Goal: Task Accomplishment & Management: Use online tool/utility

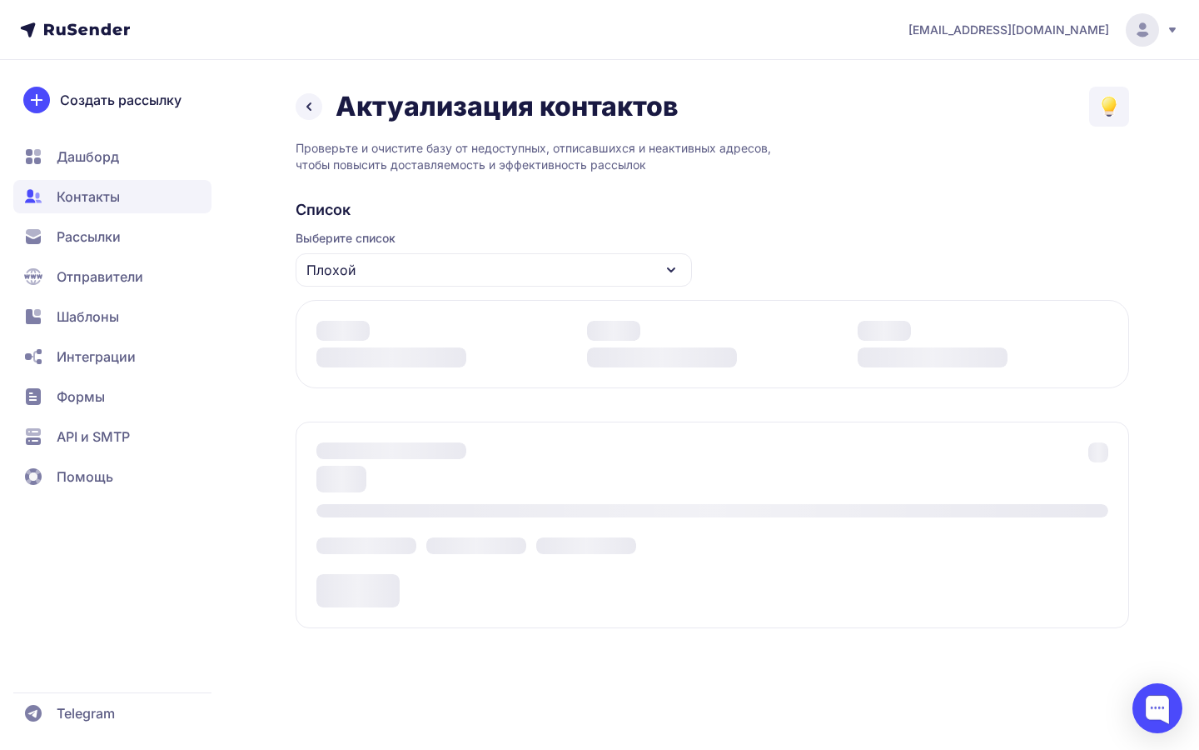
click at [580, 258] on div "Плохой" at bounding box center [494, 269] width 396 height 33
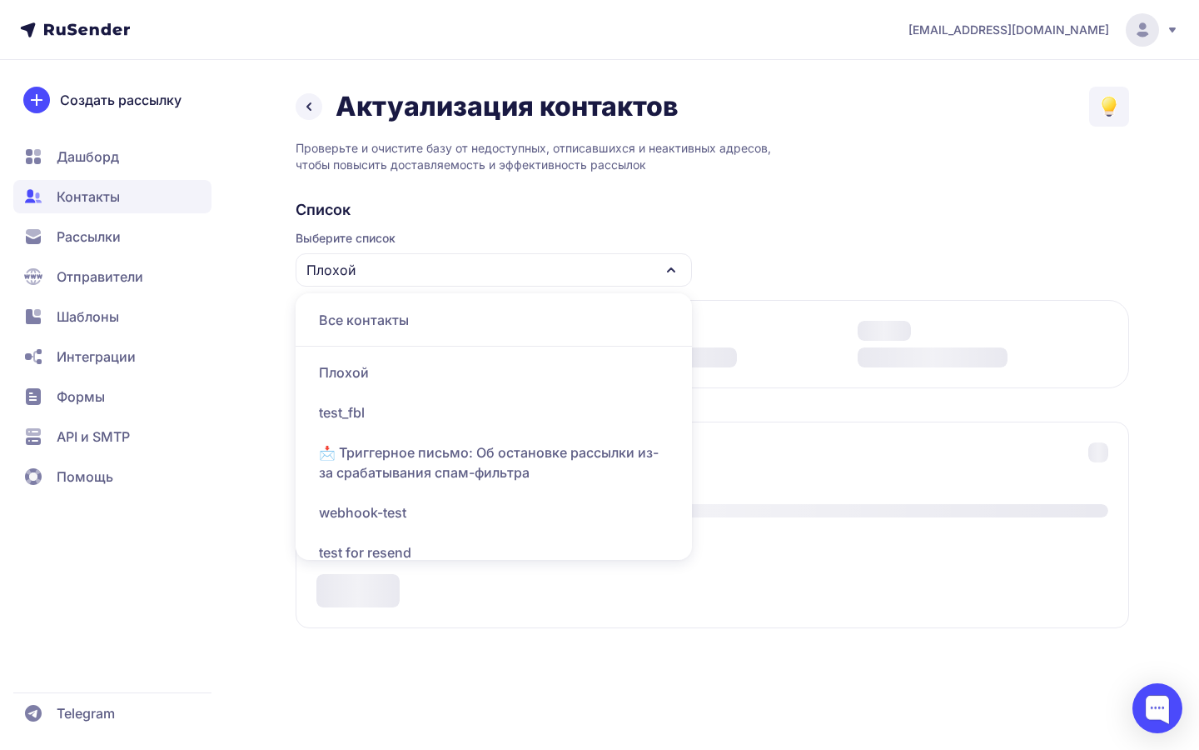
click at [593, 335] on div "Все контакты" at bounding box center [494, 320] width 376 height 40
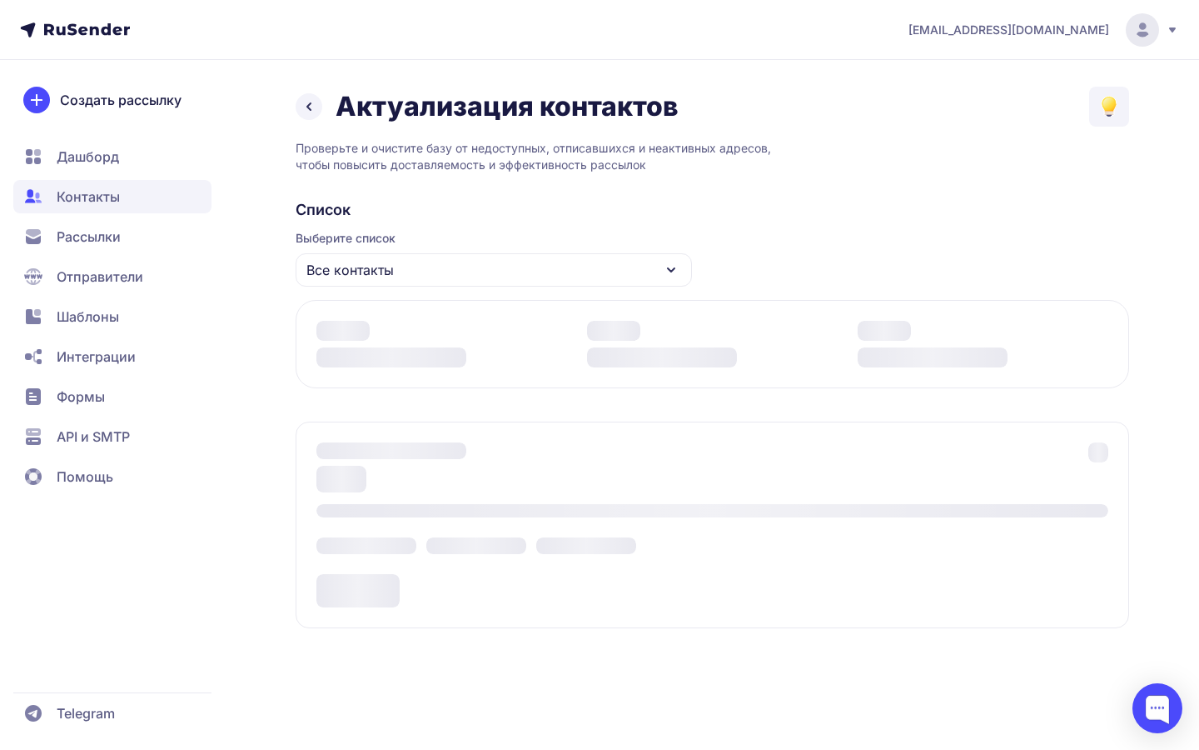
click at [305, 102] on icon at bounding box center [309, 107] width 20 height 20
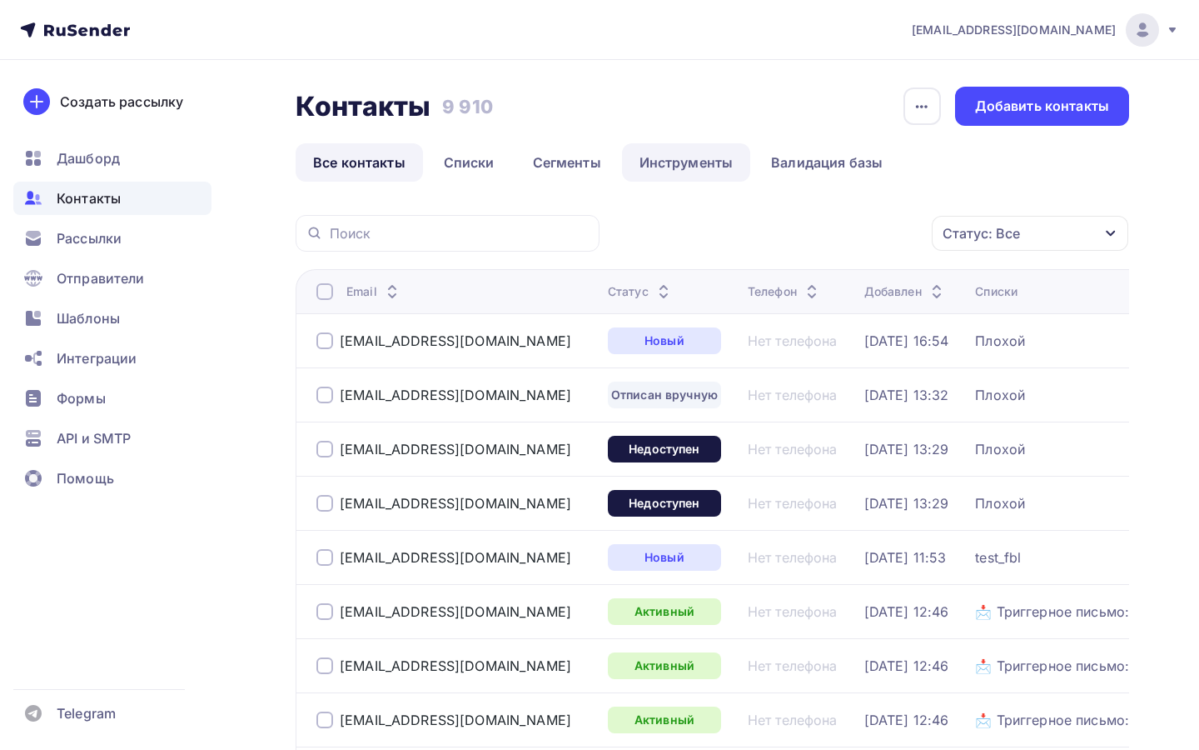
click at [655, 160] on link "Инструменты" at bounding box center [686, 162] width 129 height 38
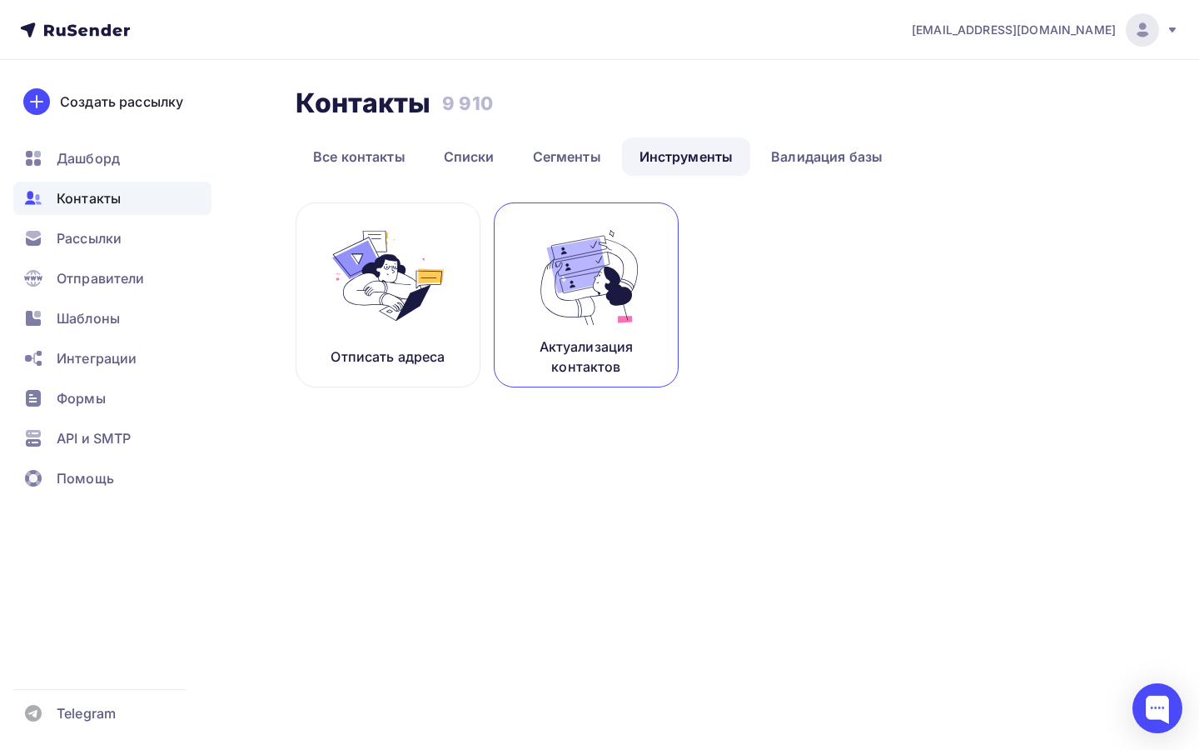
click at [646, 242] on link "Актуализация контактов" at bounding box center [586, 294] width 185 height 185
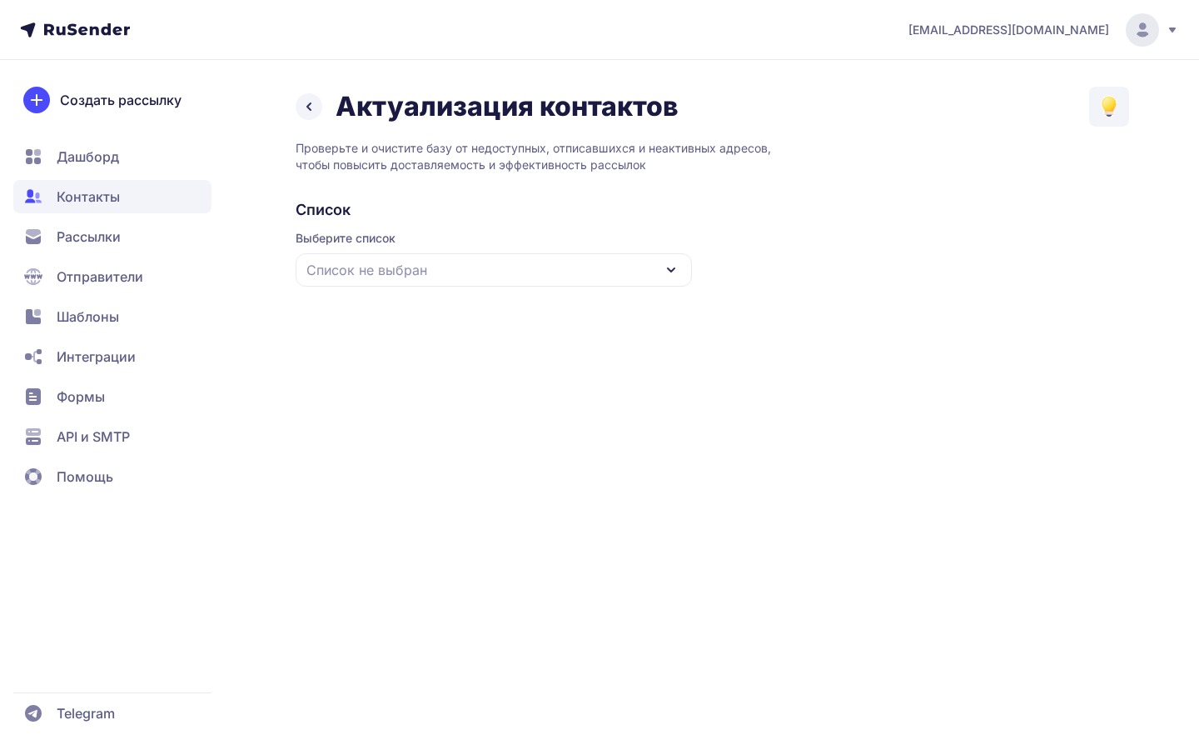
click at [472, 263] on div "Список не выбран" at bounding box center [494, 269] width 396 height 33
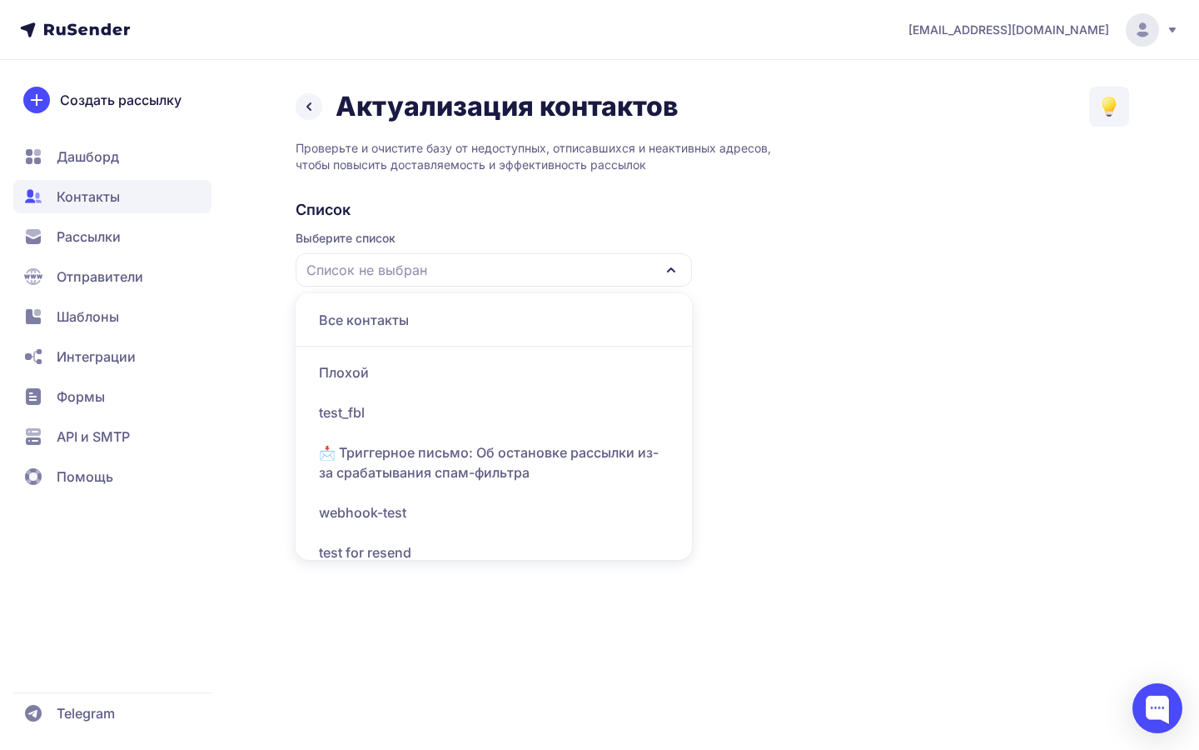
click at [470, 319] on div "Все контакты" at bounding box center [494, 320] width 376 height 40
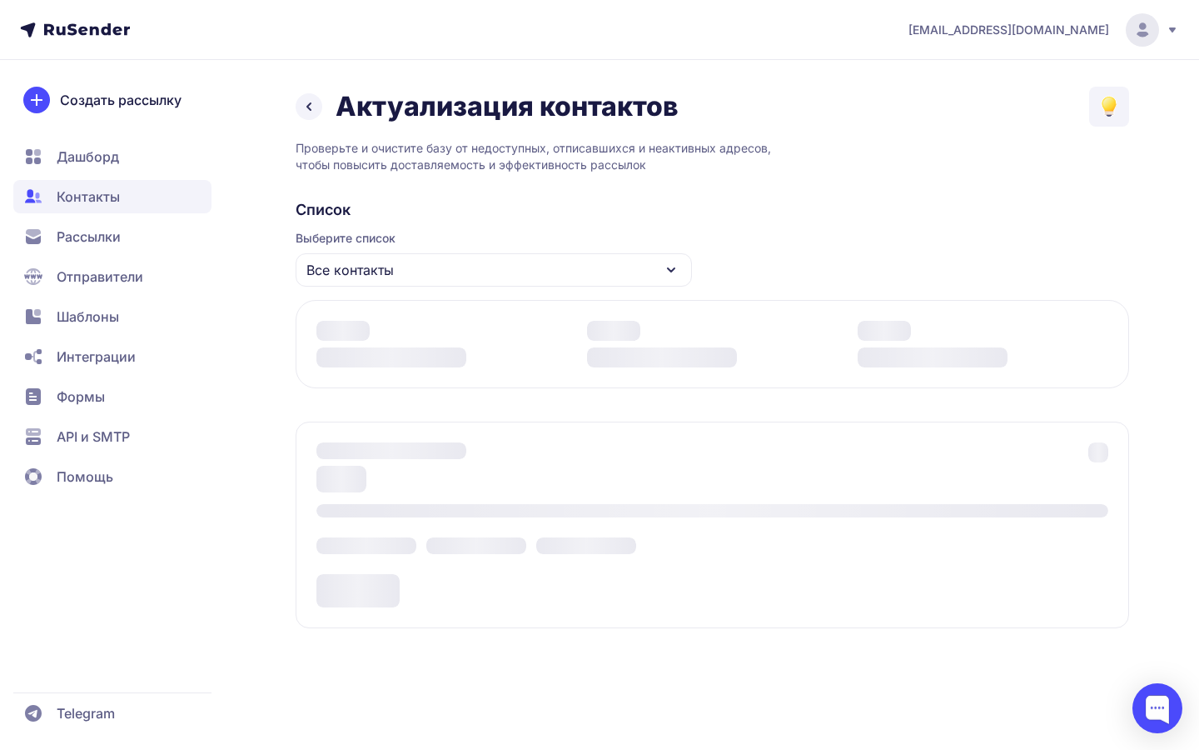
click at [634, 270] on div "Все контакты" at bounding box center [494, 269] width 396 height 33
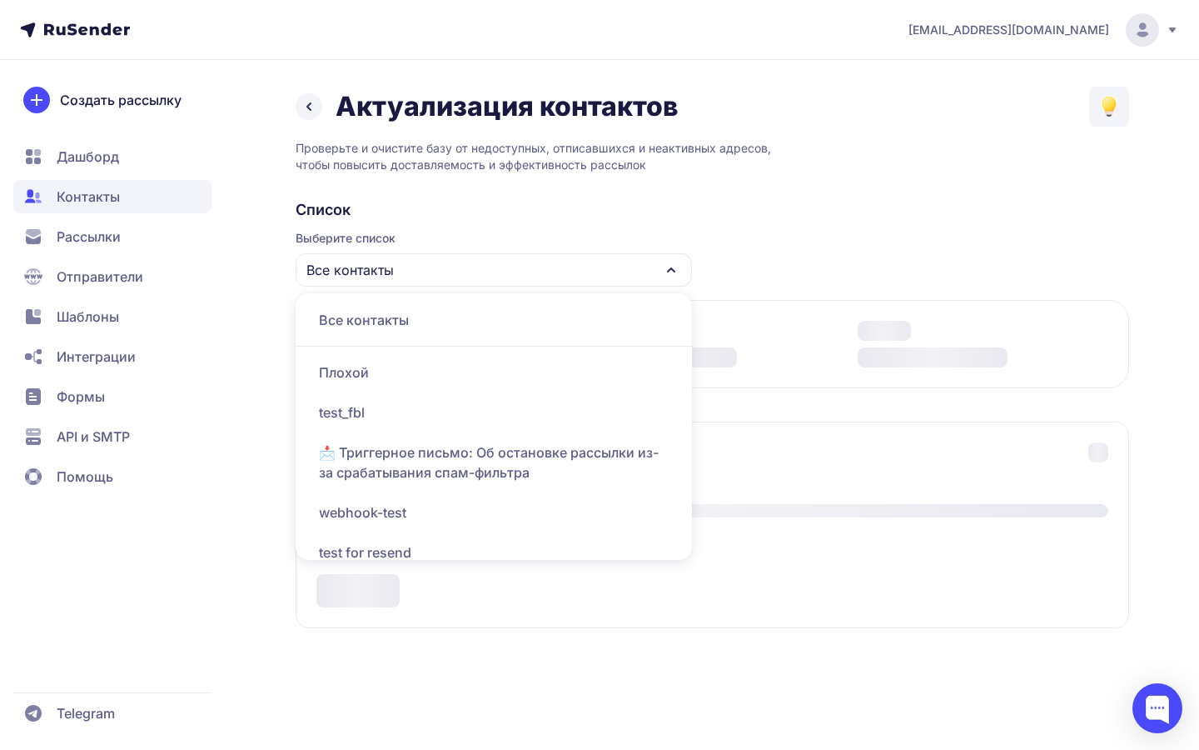
click at [582, 364] on div "Плохой" at bounding box center [494, 372] width 376 height 40
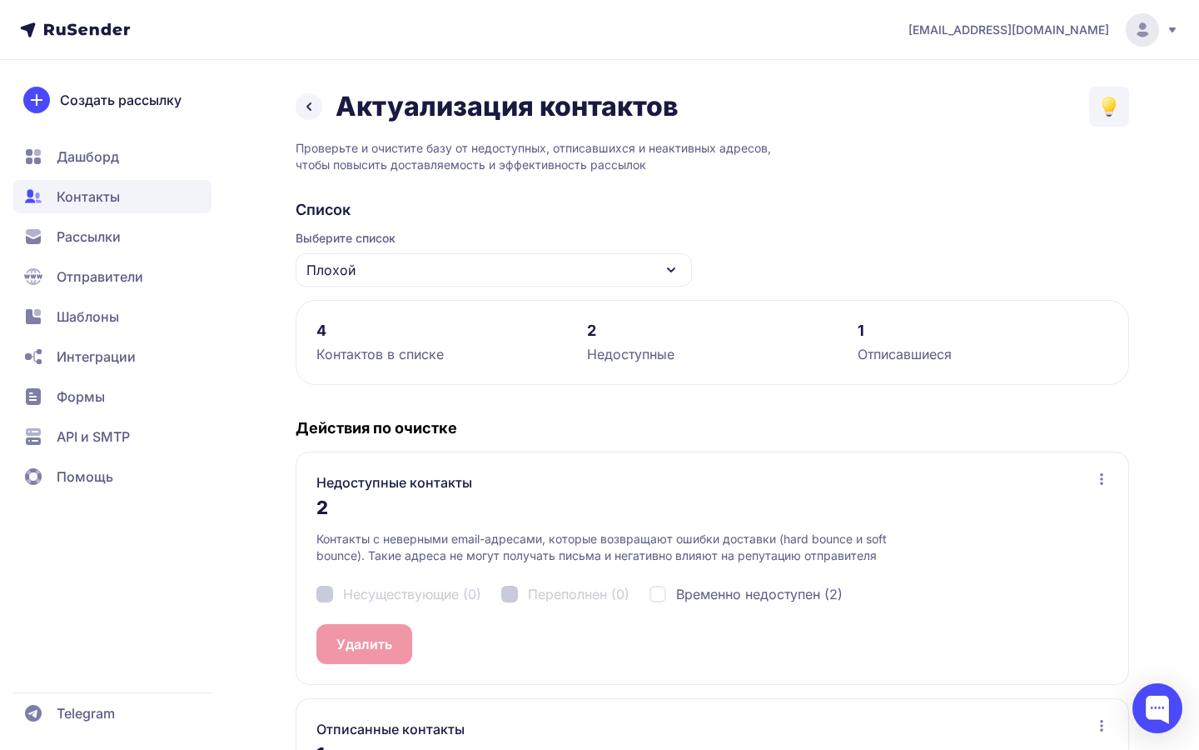
click at [581, 273] on div "Плохой" at bounding box center [494, 269] width 396 height 33
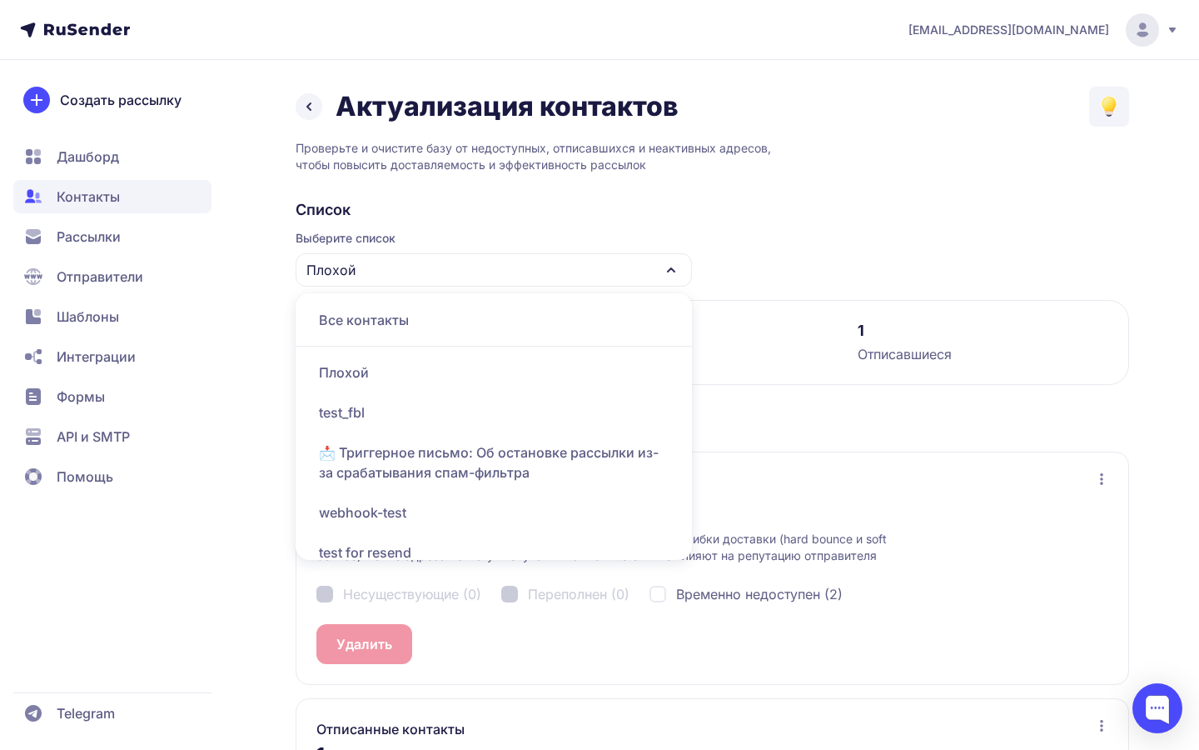
click at [530, 399] on div "test_fbl" at bounding box center [494, 412] width 376 height 40
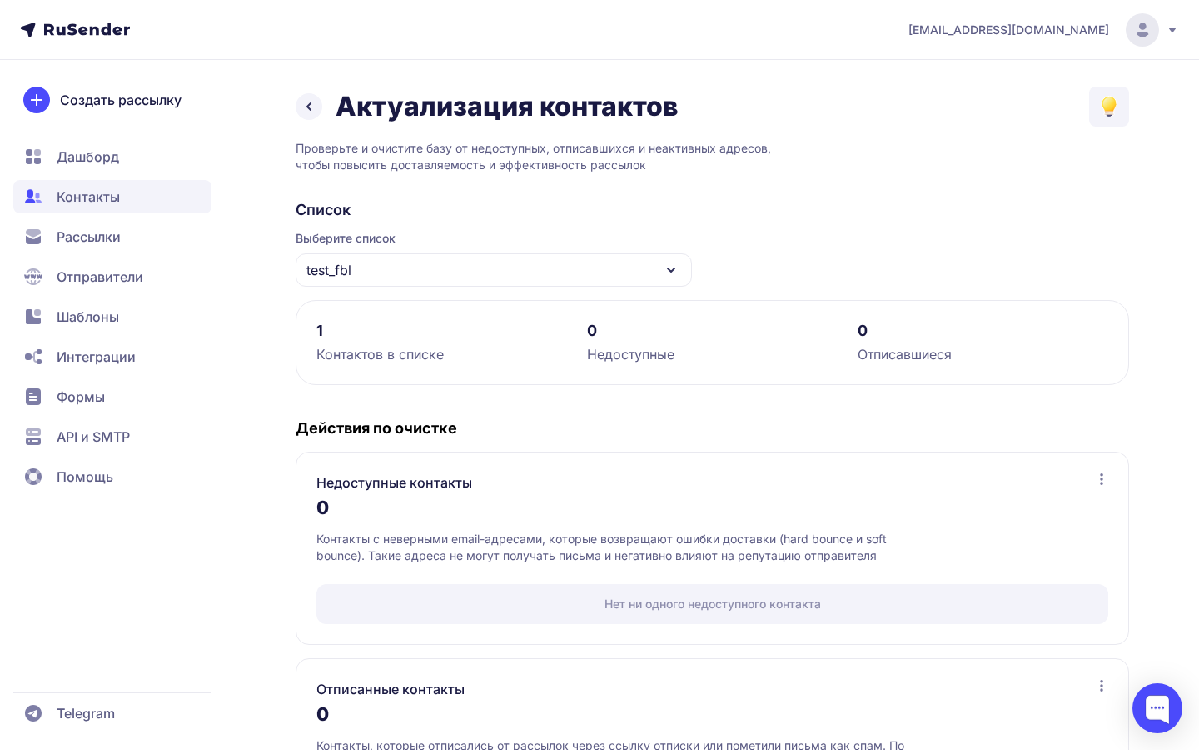
click at [582, 247] on div "Выберите список test_fbl" at bounding box center [494, 258] width 396 height 57
click at [582, 262] on div "test_fbl" at bounding box center [494, 269] width 396 height 33
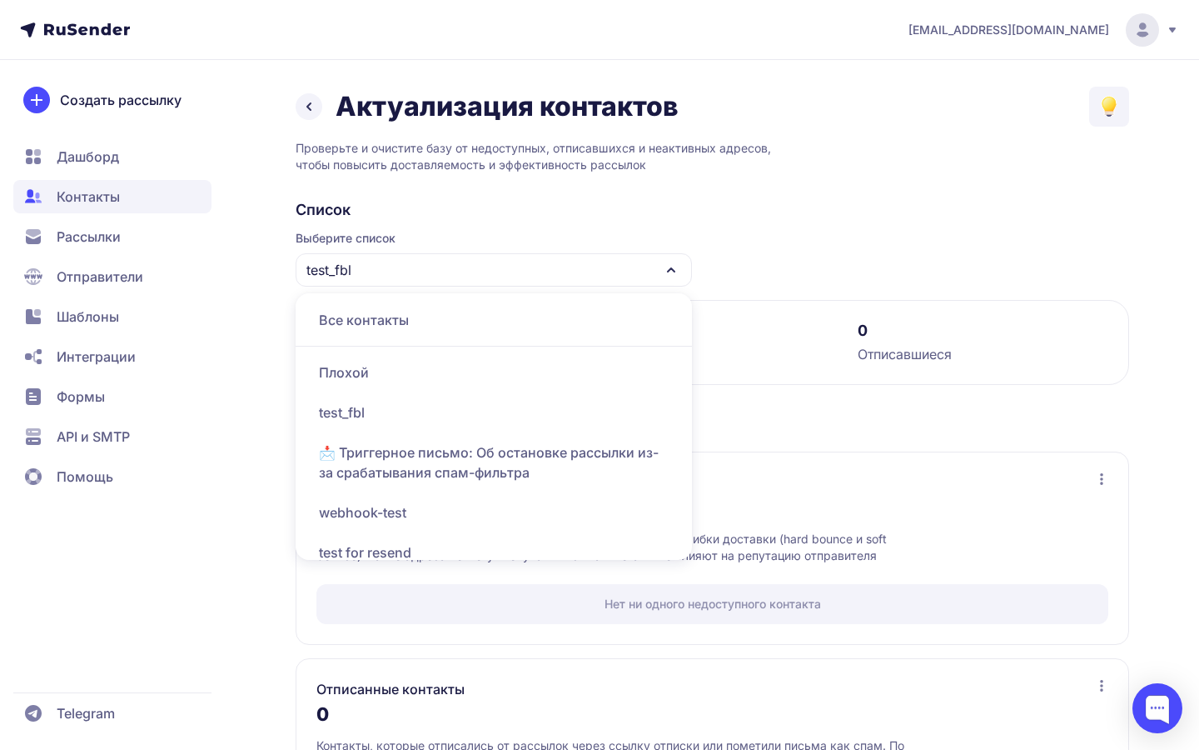
click at [561, 309] on div "Все контакты" at bounding box center [494, 320] width 376 height 40
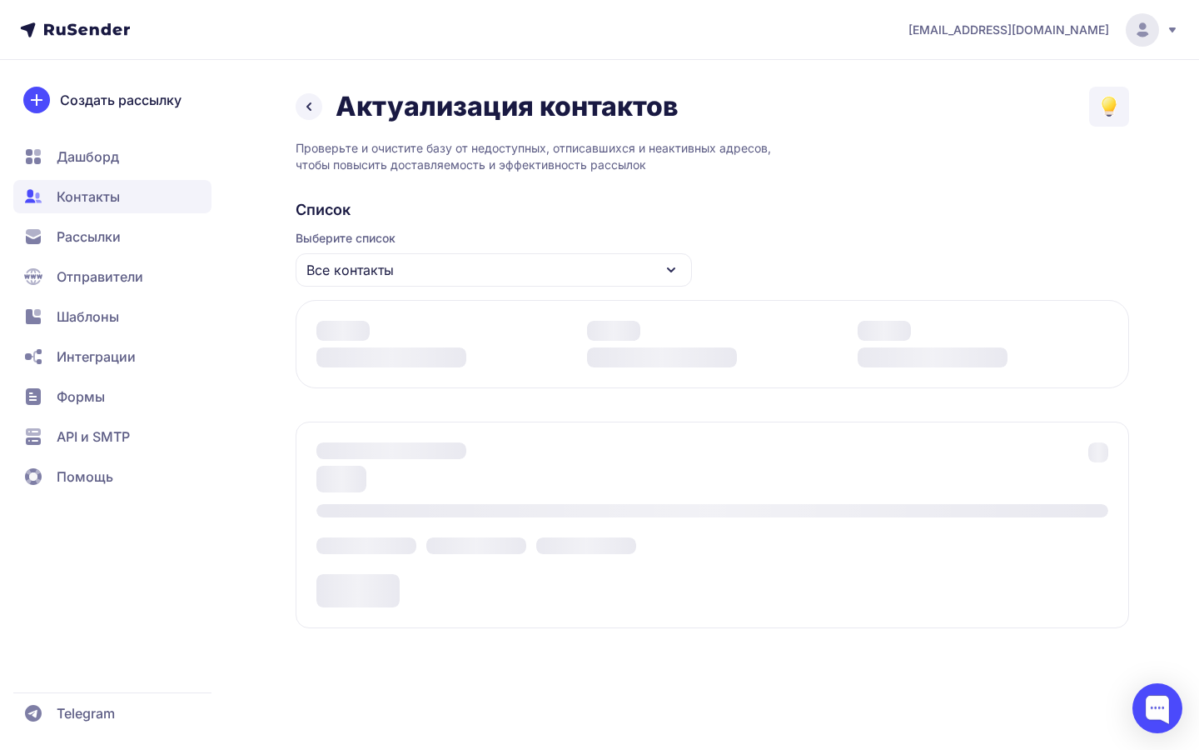
click at [443, 264] on div "Все контакты" at bounding box center [494, 269] width 396 height 33
click at [447, 274] on div "Все контакты" at bounding box center [494, 269] width 396 height 33
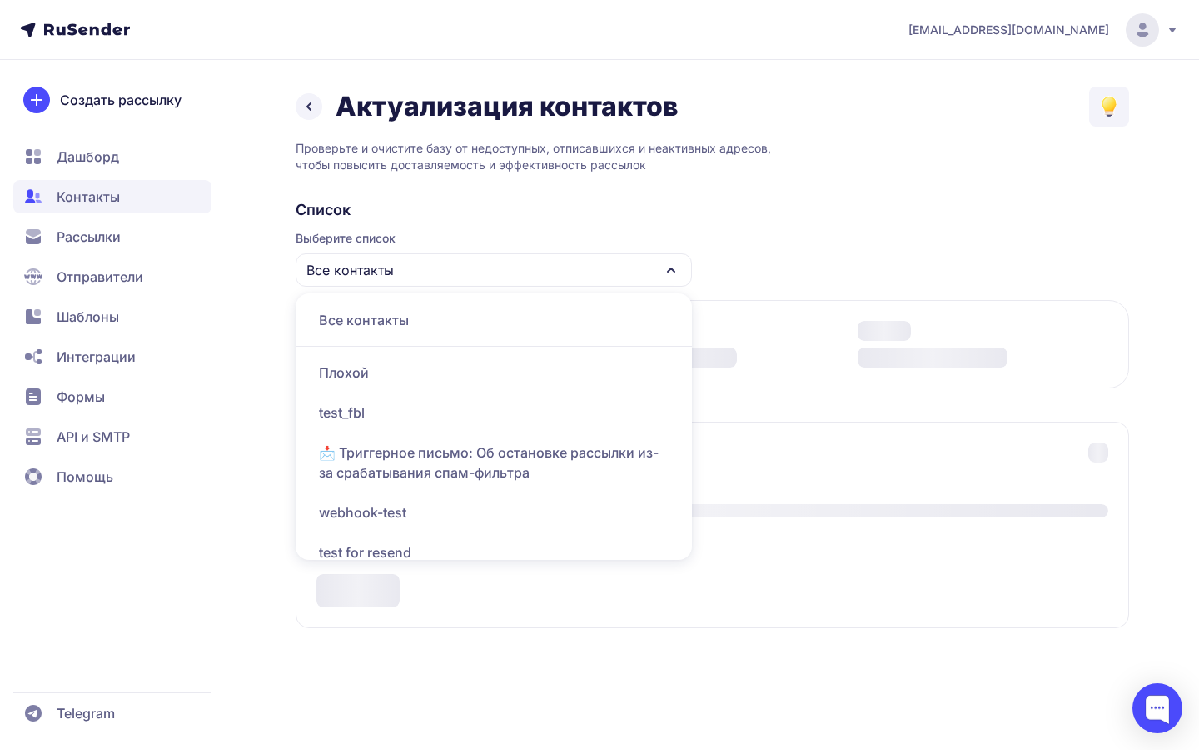
click at [436, 375] on div "Плохой" at bounding box center [494, 372] width 376 height 40
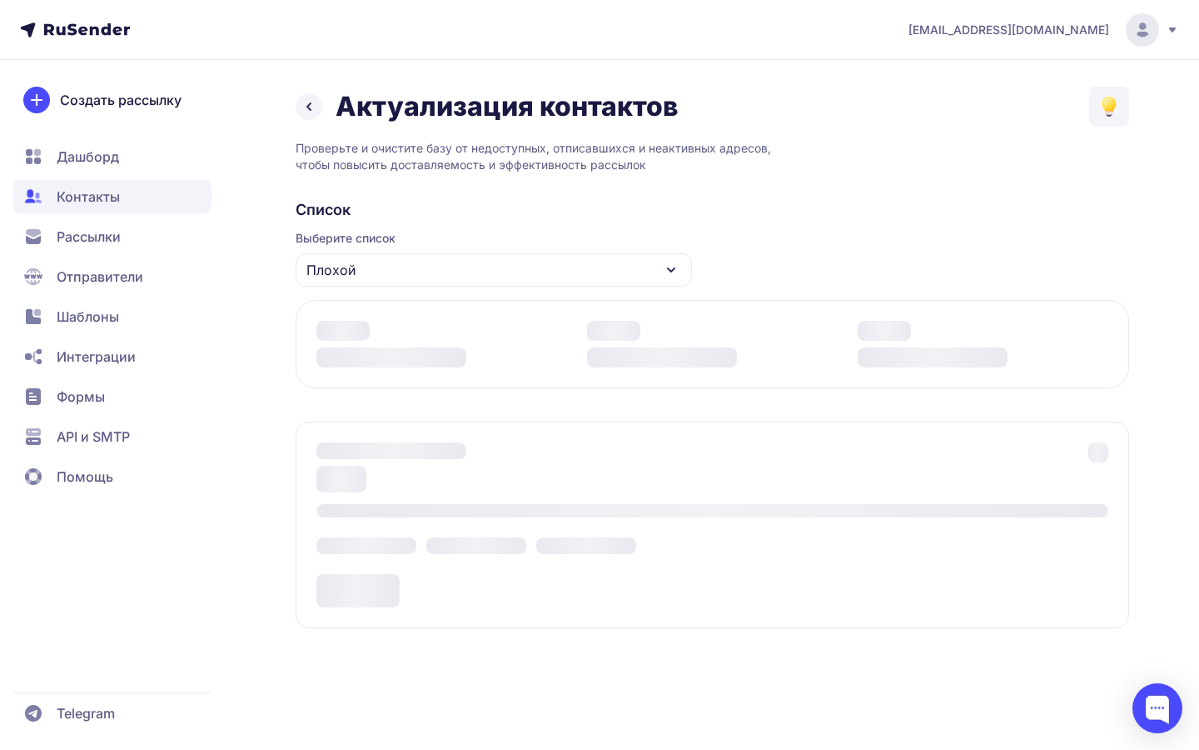
click at [755, 202] on h2 "Список" at bounding box center [713, 210] width 834 height 20
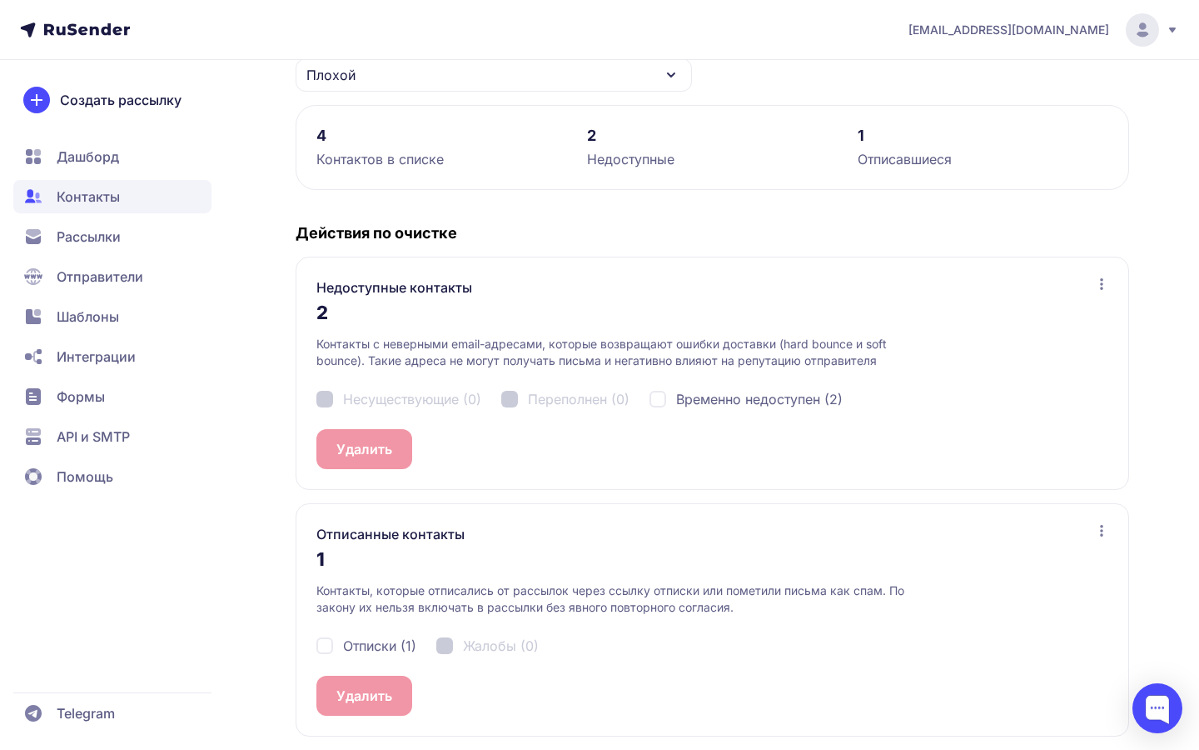
scroll to position [202, 0]
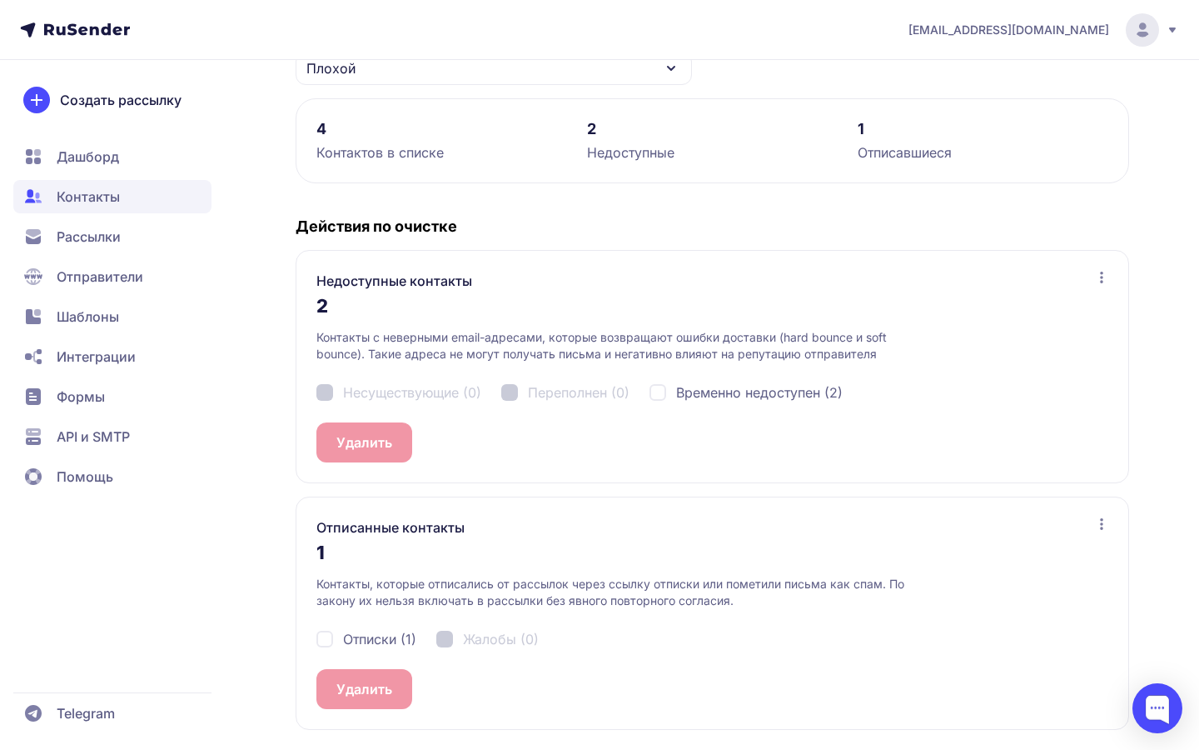
click at [1094, 275] on div "Недоступные контакты" at bounding box center [713, 281] width 792 height 20
click at [1099, 276] on icon at bounding box center [1101, 277] width 13 height 13
click at [1049, 342] on span "Скачать список" at bounding box center [1007, 352] width 105 height 20
click at [1100, 522] on icon at bounding box center [1101, 523] width 13 height 13
click at [1064, 593] on div "Скачать список" at bounding box center [1007, 598] width 184 height 34
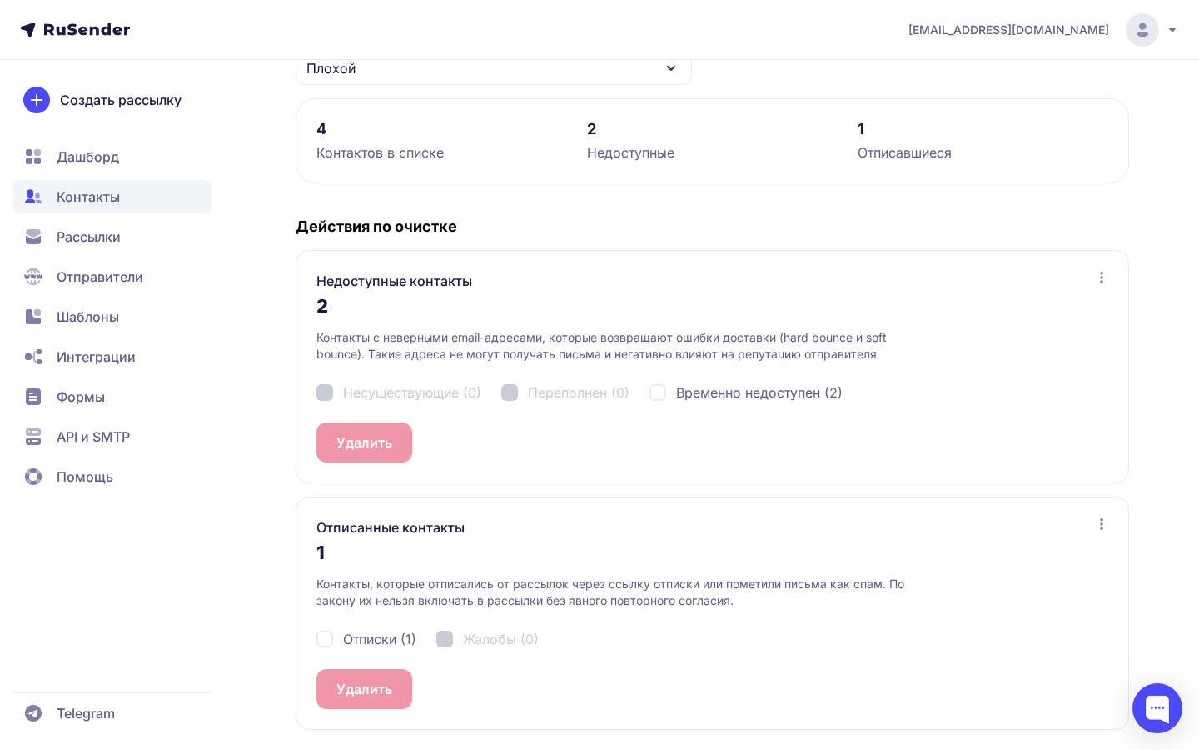
scroll to position [0, 0]
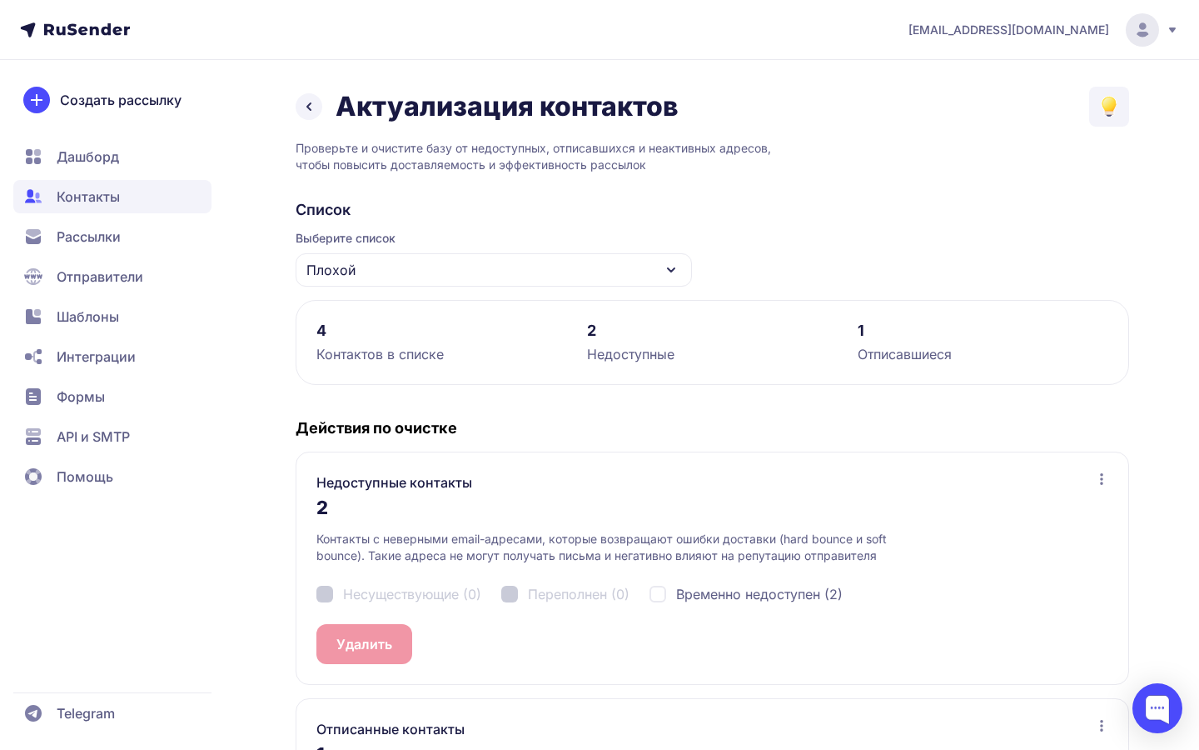
click at [487, 254] on div "Плохой" at bounding box center [494, 269] width 396 height 33
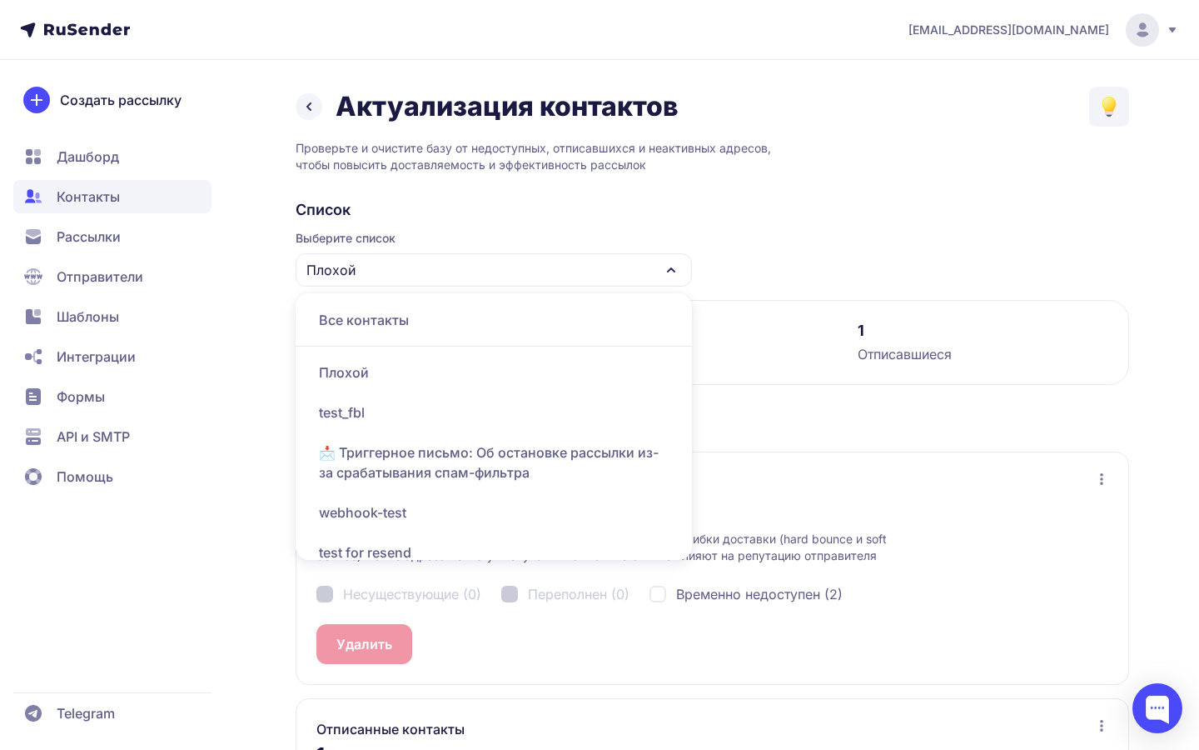
click at [475, 310] on div "Все контакты" at bounding box center [494, 320] width 376 height 40
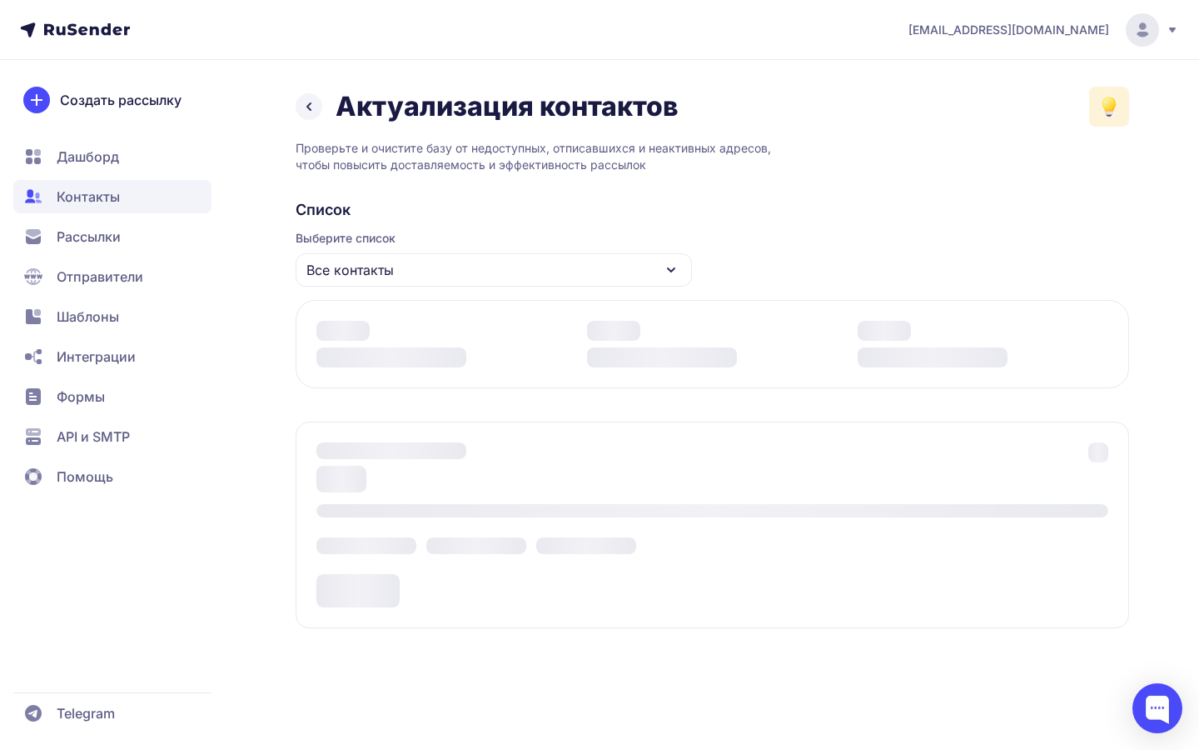
click at [1109, 107] on icon at bounding box center [1110, 103] width 12 height 12
click at [1084, 118] on div "Актуализация контактов База знаний Как очистить список контактов от «плохих» ад…" at bounding box center [713, 107] width 834 height 40
click at [1104, 115] on icon at bounding box center [1109, 106] width 23 height 23
click at [1057, 187] on link "Как очистить список контактов от «плохих» адресов" at bounding box center [1004, 190] width 223 height 32
click at [945, 111] on div "Актуализация контактов База знаний Как очистить список контактов от «плохих» ад…" at bounding box center [713, 107] width 834 height 40
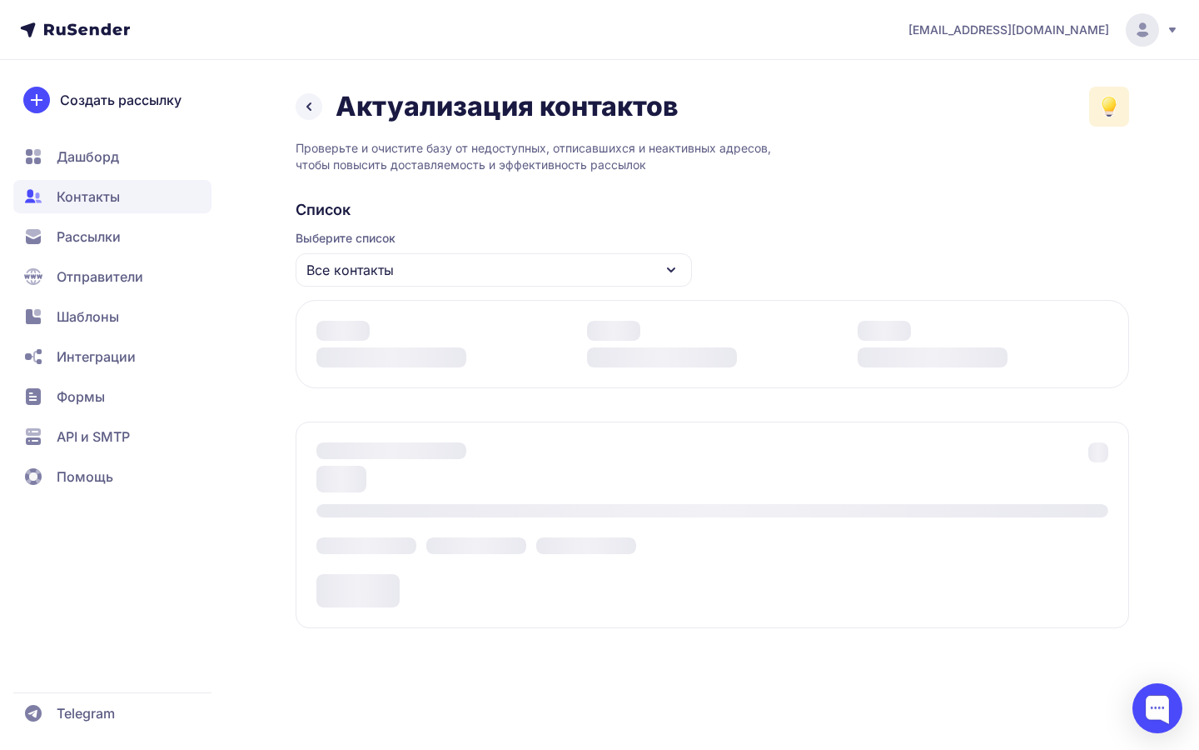
click at [1103, 107] on icon at bounding box center [1109, 104] width 15 height 16
click at [1030, 61] on div "prohorenkov@ucoz-team.net Актуализация контактов База знаний Как очистить списо…" at bounding box center [599, 375] width 1199 height 750
click at [1114, 111] on icon at bounding box center [1109, 112] width 11 height 3
click at [1050, 98] on div "Актуализация контактов База знаний Как очистить список контактов от «плохих» ад…" at bounding box center [713, 107] width 834 height 40
click at [1123, 104] on button at bounding box center [1109, 107] width 40 height 40
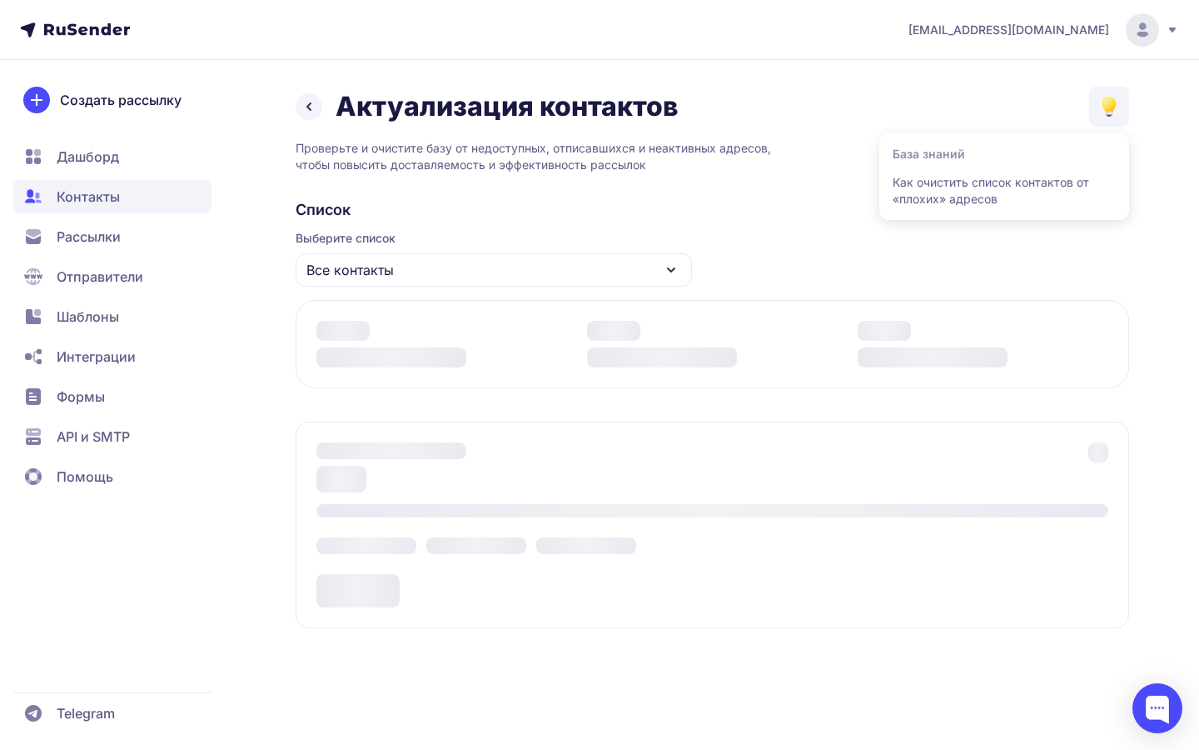
click at [963, 84] on div "prohorenkov@ucoz-team.net Актуализация контактов База знаний Как очистить списо…" at bounding box center [599, 375] width 1199 height 750
click at [1090, 122] on button at bounding box center [1109, 107] width 40 height 40
click at [10, 749] on button "+" at bounding box center [5, 758] width 10 height 16
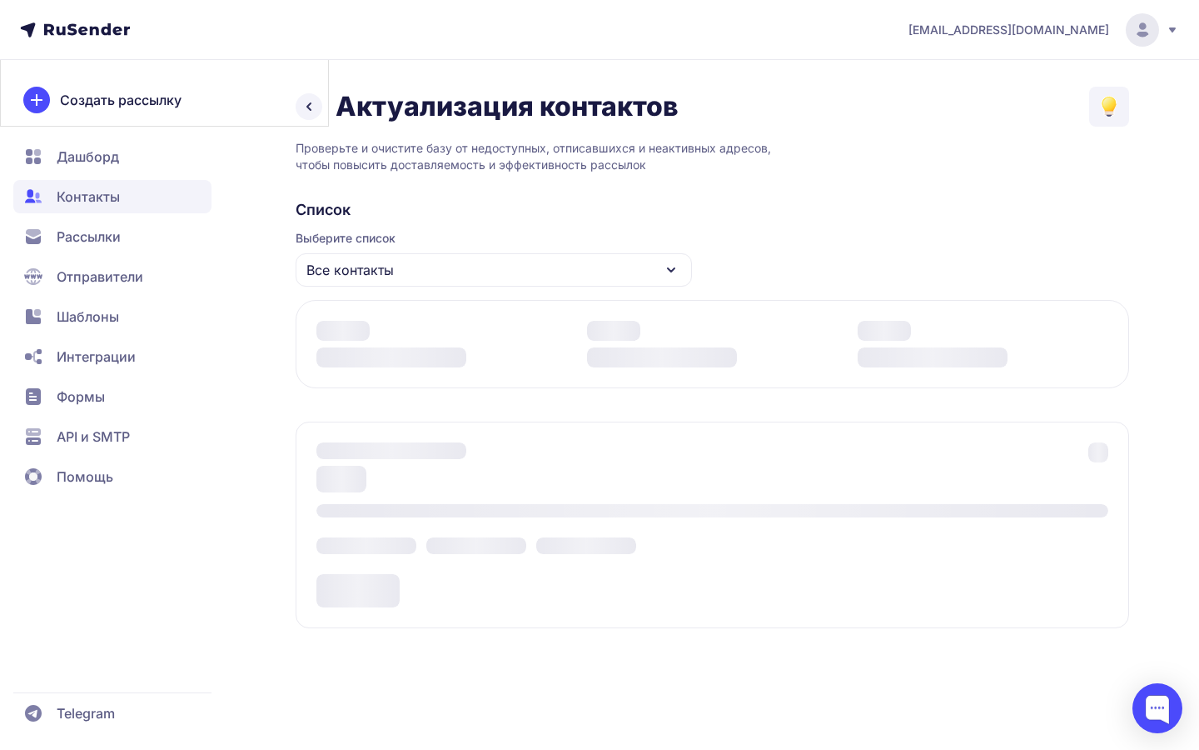
click at [10, 749] on button "−" at bounding box center [5, 758] width 10 height 16
drag, startPoint x: 209, startPoint y: 53, endPoint x: 1044, endPoint y: 122, distance: 837.4
click at [1041, 118] on img at bounding box center [919, 117] width 329 height 127
drag, startPoint x: 1107, startPoint y: 103, endPoint x: 1078, endPoint y: 157, distance: 61.5
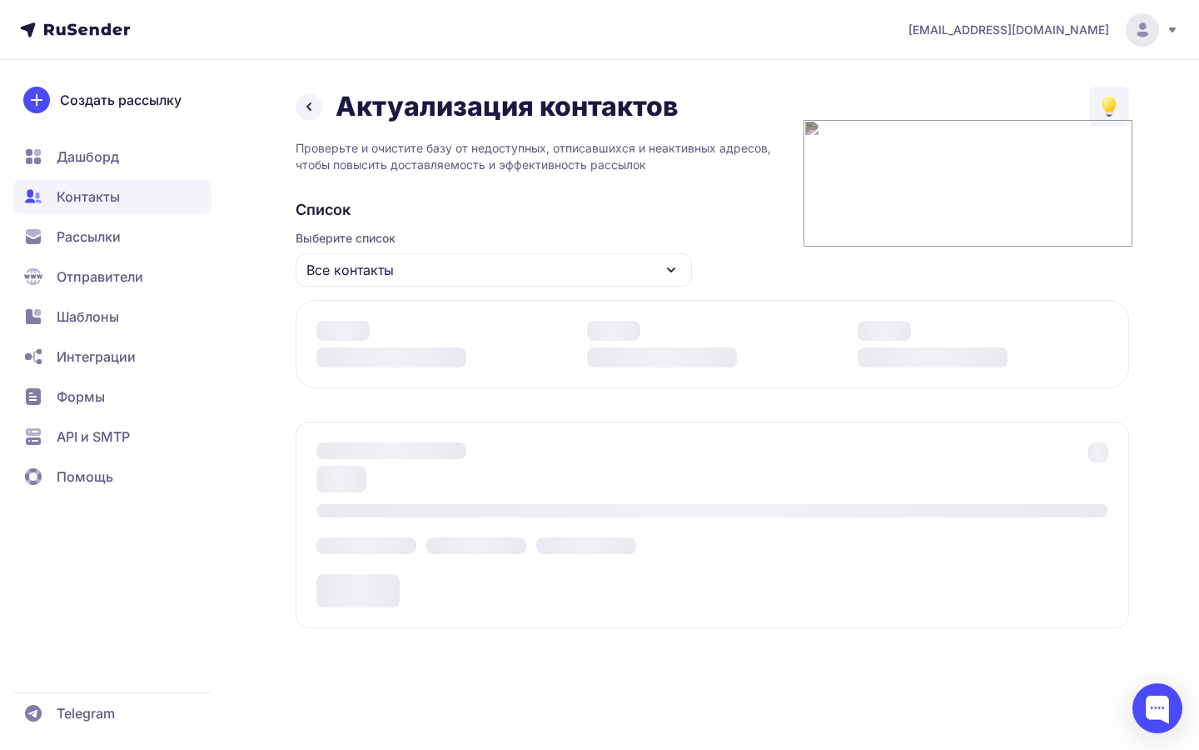
click at [1078, 157] on img at bounding box center [968, 183] width 329 height 127
click at [1112, 114] on icon at bounding box center [1109, 106] width 23 height 23
drag, startPoint x: 1056, startPoint y: 147, endPoint x: 1067, endPoint y: 148, distance: 11.0
click at [1067, 148] on img at bounding box center [978, 185] width 329 height 127
click at [1108, 87] on button at bounding box center [1109, 107] width 40 height 40
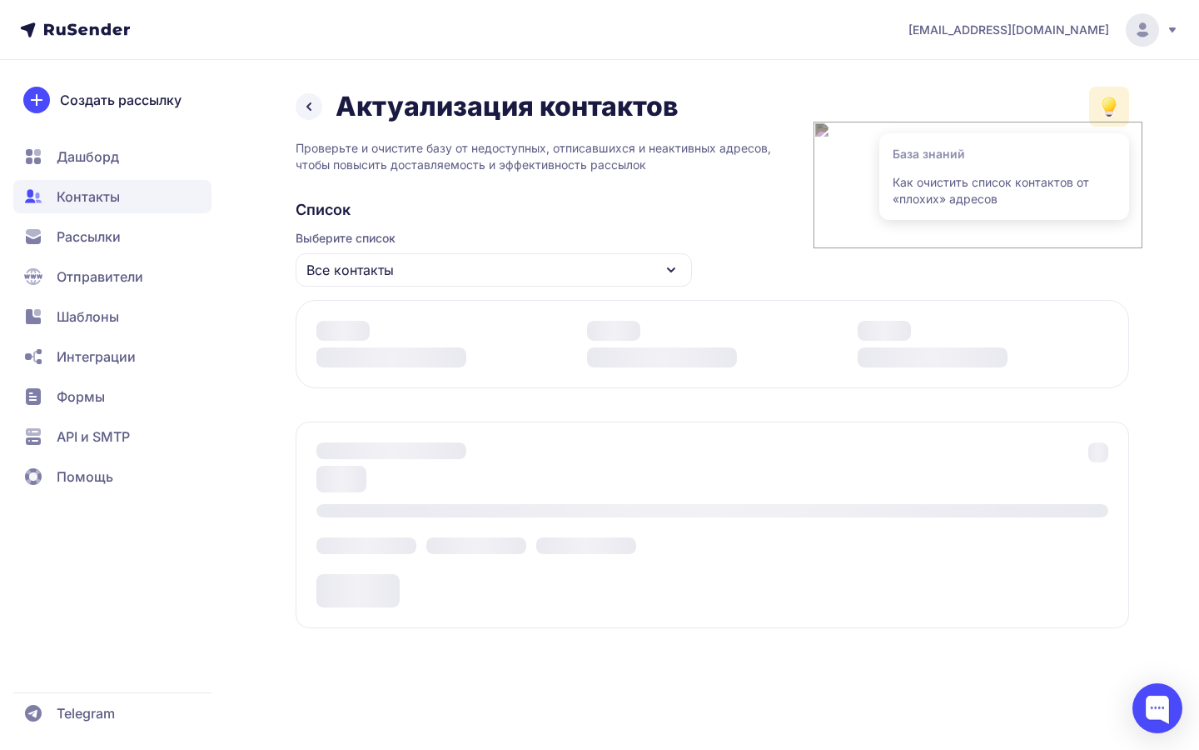
click at [1102, 95] on icon at bounding box center [1109, 106] width 23 height 23
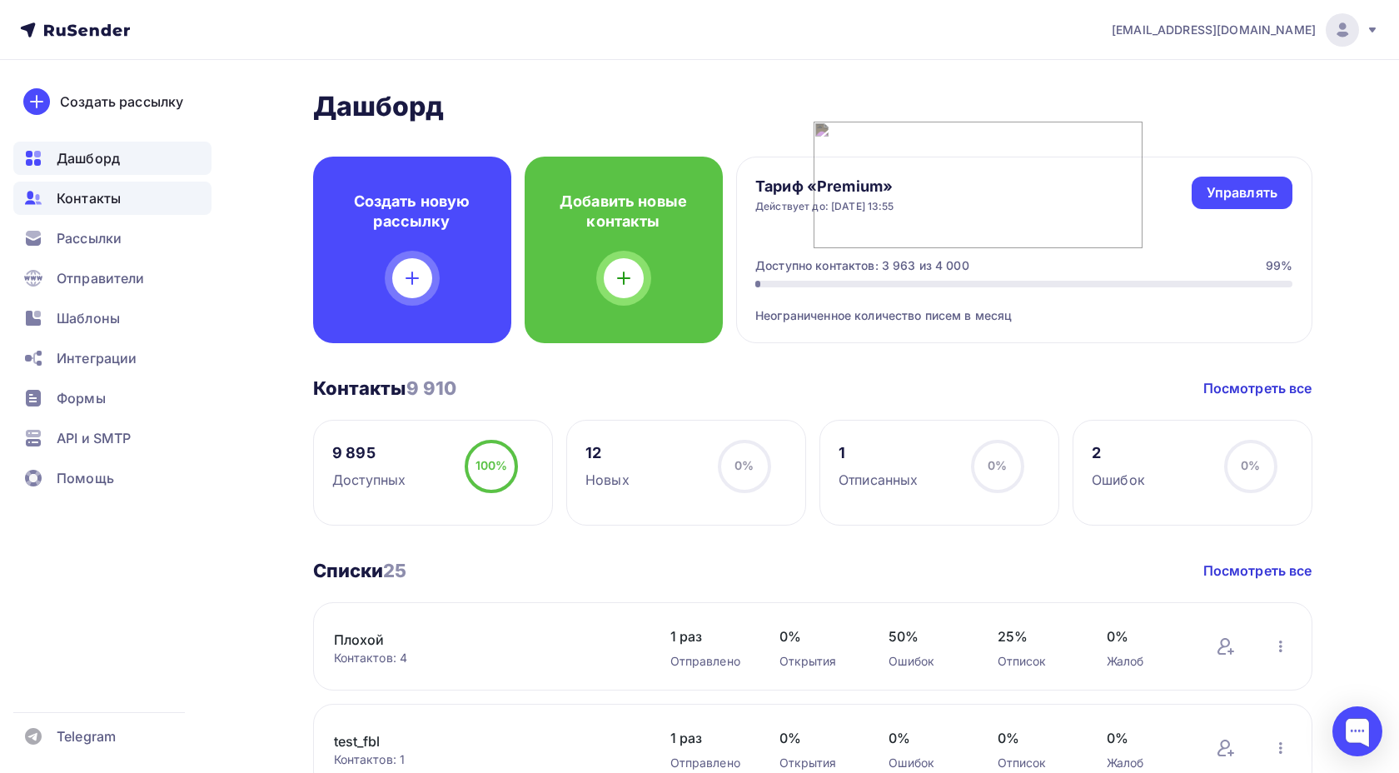
click at [185, 199] on div "Контакты" at bounding box center [112, 198] width 198 height 33
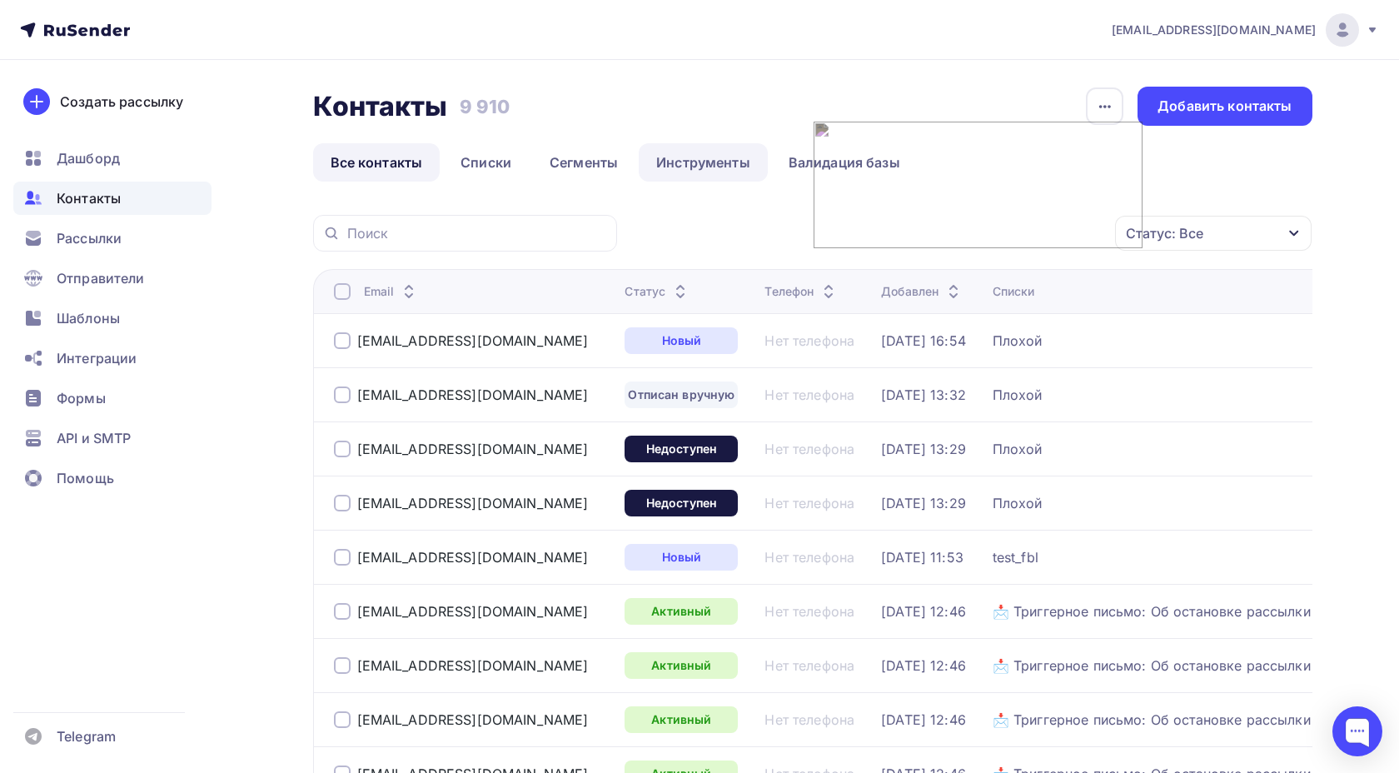
click at [641, 162] on link "Инструменты" at bounding box center [703, 162] width 129 height 38
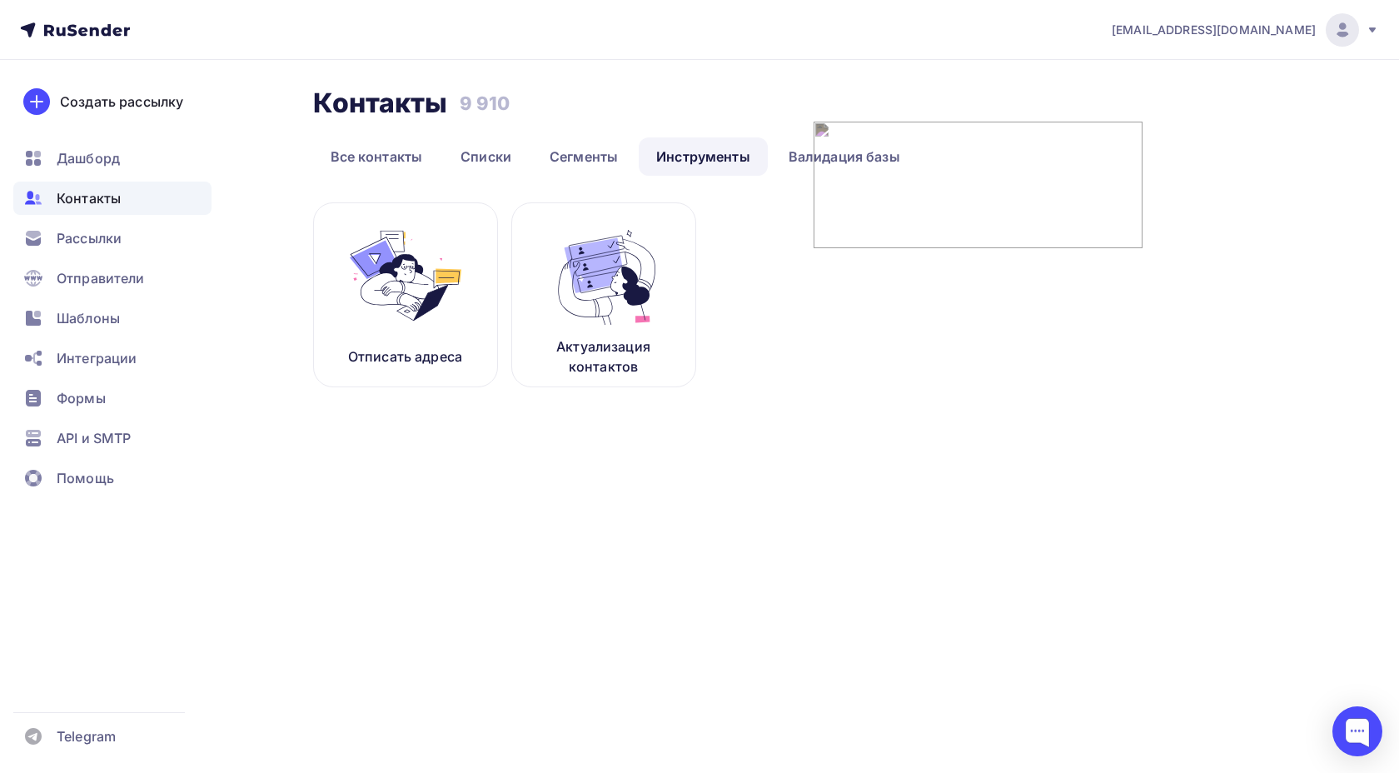
click at [593, 347] on p "Актуализация контактов" at bounding box center [603, 357] width 143 height 40
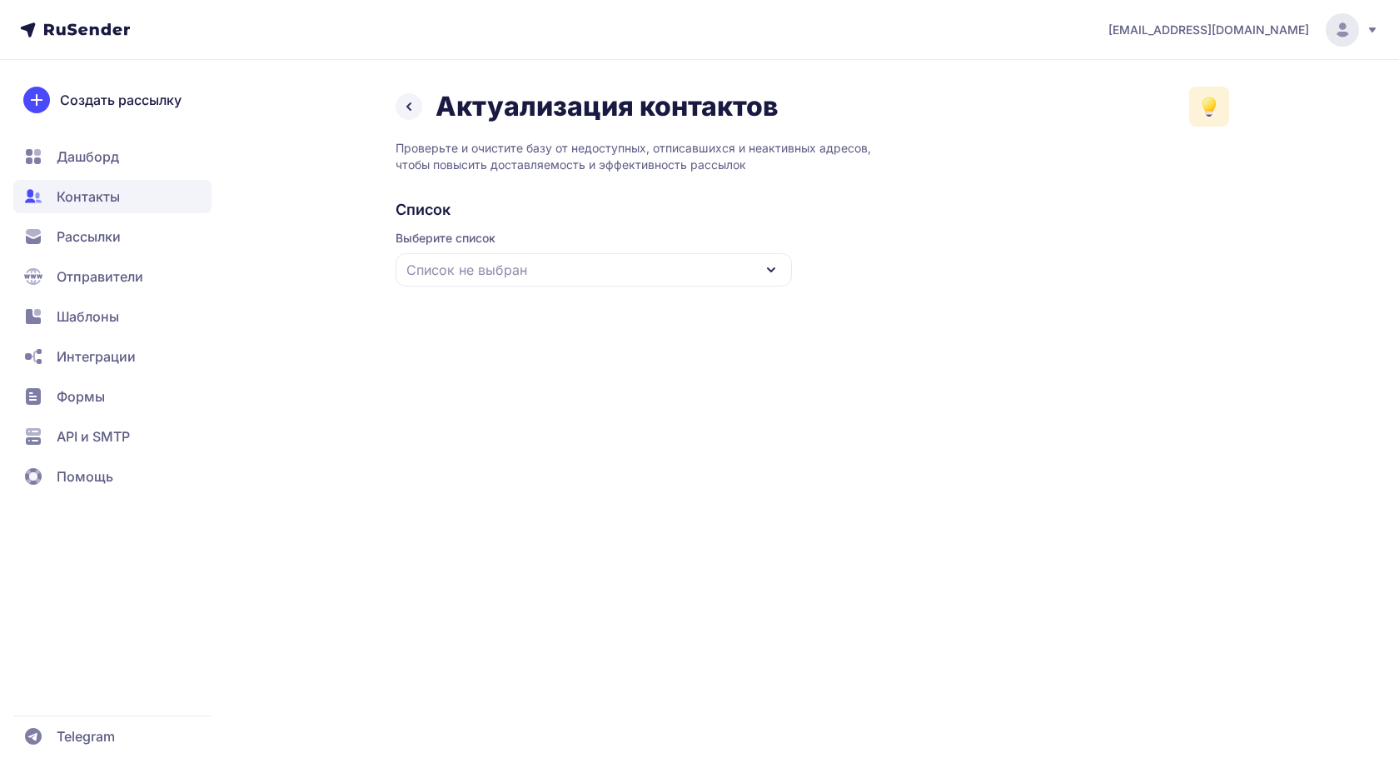
click at [1204, 108] on icon at bounding box center [1209, 104] width 15 height 16
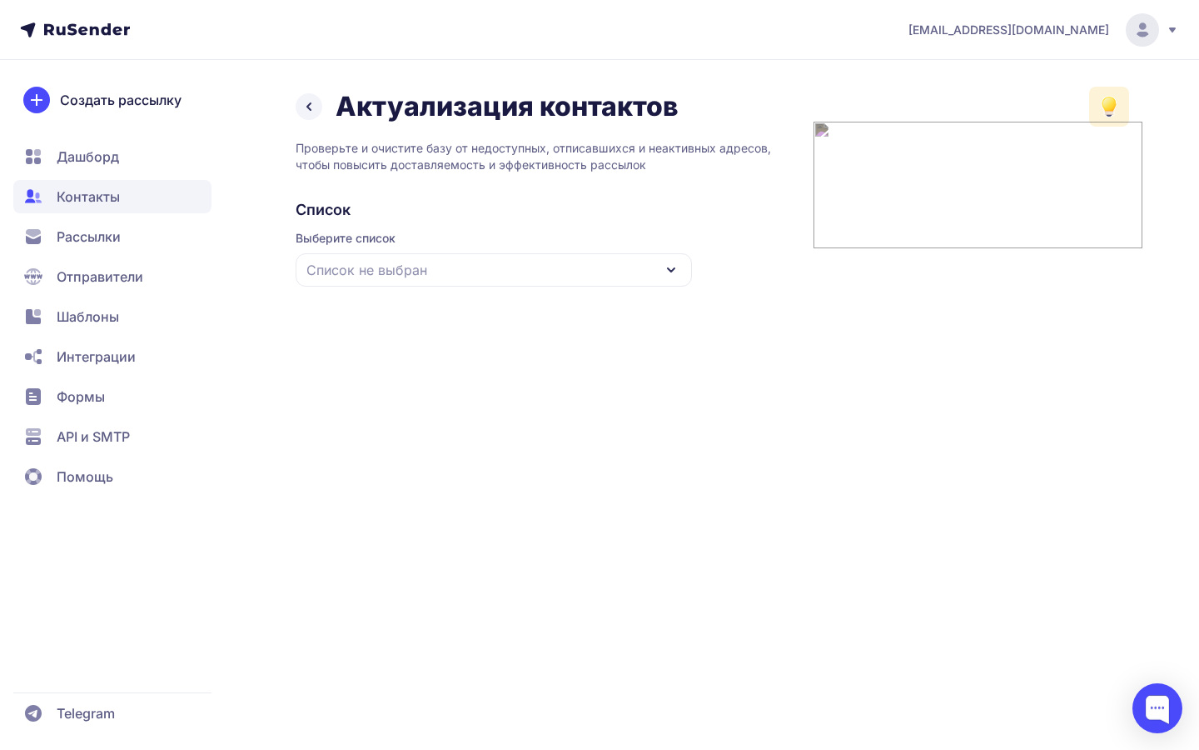
click at [1121, 112] on button at bounding box center [1109, 107] width 40 height 40
click at [931, 51] on header "[EMAIL_ADDRESS][DOMAIN_NAME]" at bounding box center [599, 30] width 1199 height 60
click at [1100, 99] on icon at bounding box center [1109, 106] width 23 height 23
click at [1114, 102] on icon at bounding box center [1110, 103] width 12 height 12
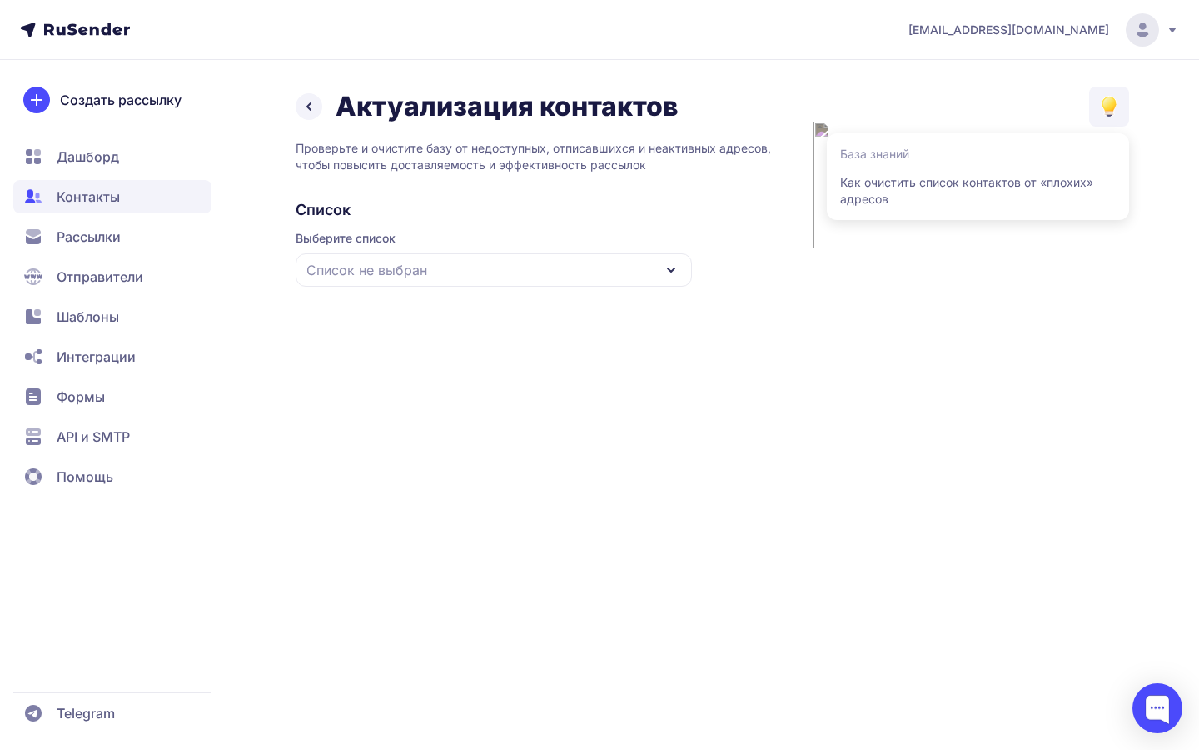
click at [10, 749] on button "+" at bounding box center [5, 758] width 10 height 16
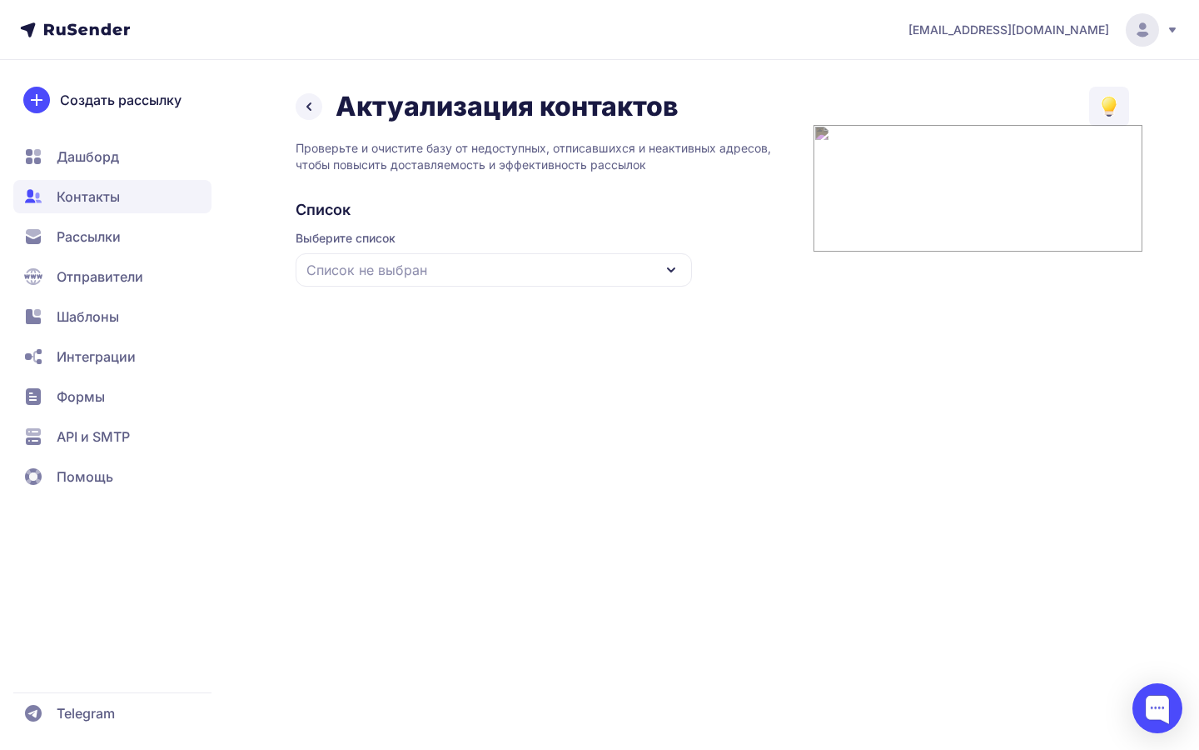
click at [10, 749] on button "−" at bounding box center [5, 758] width 10 height 16
click at [1098, 102] on icon at bounding box center [1109, 106] width 23 height 23
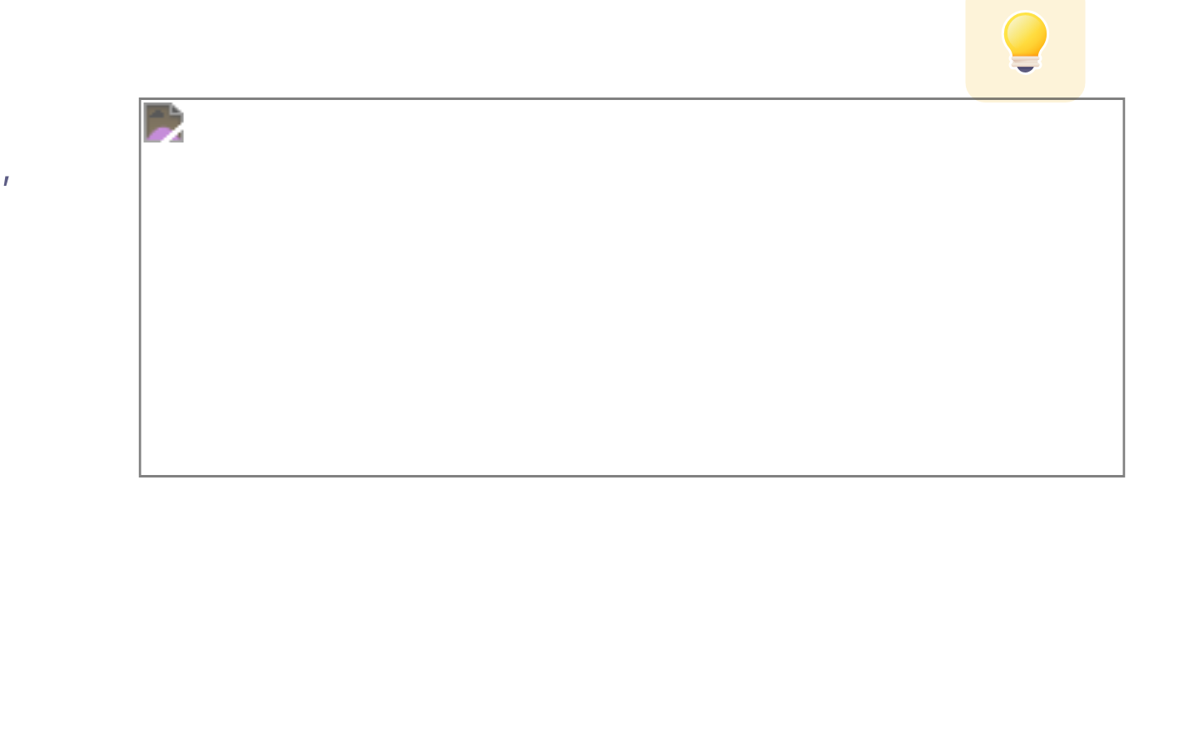
click at [1109, 104] on icon at bounding box center [1110, 103] width 12 height 12
